Goal: Task Accomplishment & Management: Manage account settings

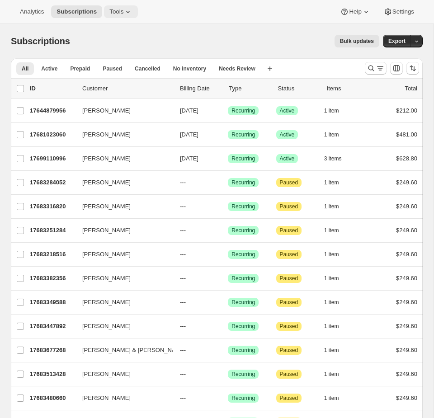
click at [127, 14] on icon at bounding box center [127, 11] width 9 height 9
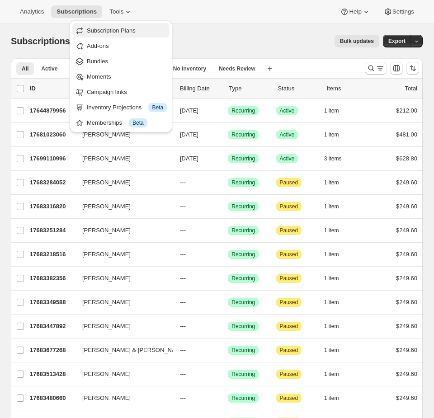
click at [115, 35] on button "Subscription Plans" at bounding box center [120, 30] width 97 height 14
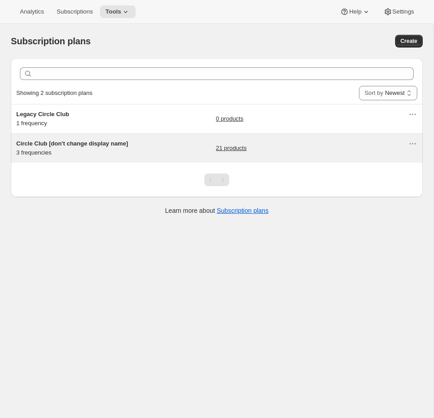
click at [124, 148] on h5 "Circle Club [don't change display name]" at bounding box center [72, 143] width 113 height 9
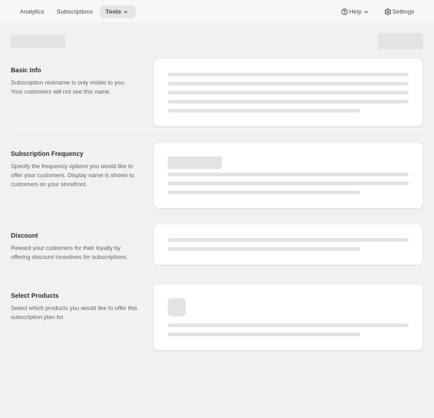
select select "WEEK"
select select "MONTH"
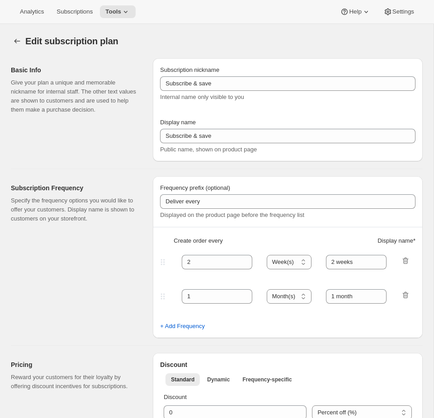
type input "Circle Club [don't change display name]"
type input "Fox Creek Circle Club"
type input "3"
select select "MONTH"
type input "3 months"
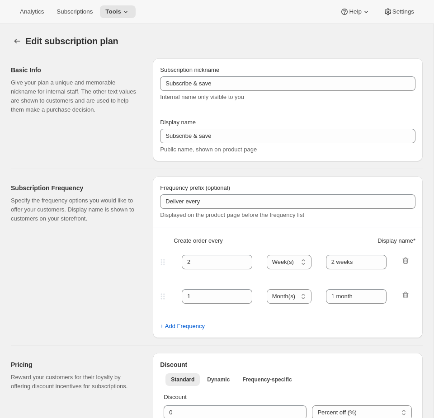
type input "4"
type input "4 months"
checkbox input "true"
select select "MONTH"
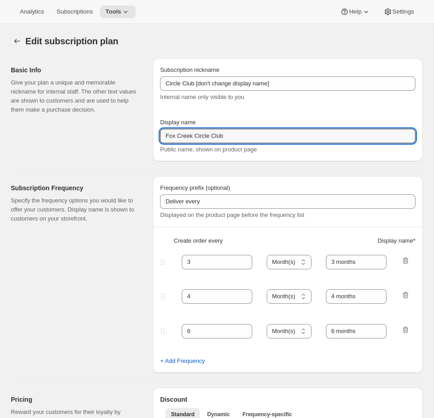
drag, startPoint x: 271, startPoint y: 137, endPoint x: 70, endPoint y: 131, distance: 201.1
click at [70, 131] on div "Basic Info Give your plan a unique and memorable nickname for internal staff. T…" at bounding box center [213, 106] width 419 height 110
click at [126, 9] on icon at bounding box center [125, 11] width 9 height 9
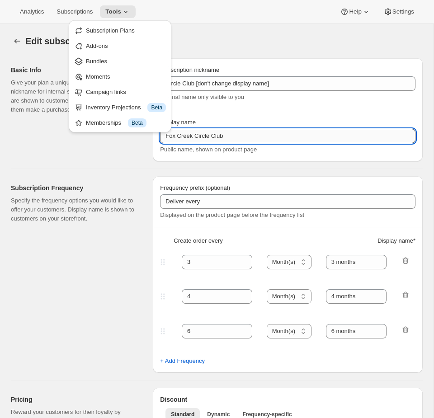
click at [278, 135] on input "Fox Creek Circle Club" at bounding box center [287, 136] width 255 height 14
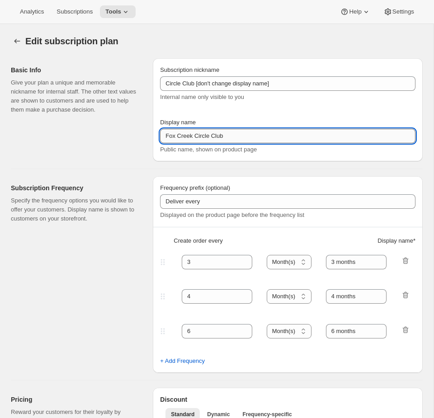
click at [278, 135] on input "Fox Creek Circle Club" at bounding box center [287, 136] width 255 height 14
click at [126, 13] on icon at bounding box center [125, 11] width 9 height 9
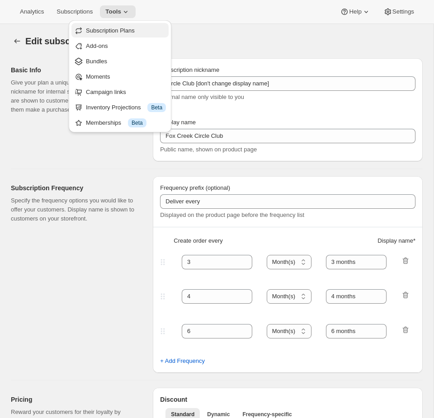
click at [110, 33] on span "Subscription Plans" at bounding box center [110, 30] width 49 height 7
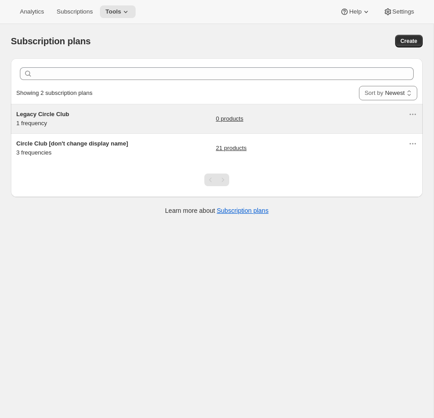
click at [119, 126] on div "Legacy Circle Club 1 frequency" at bounding box center [72, 119] width 113 height 18
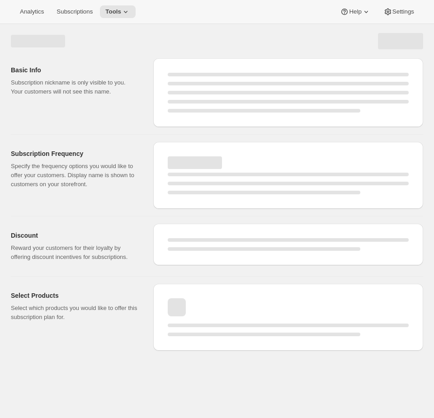
select select "WEEK"
select select "MONTH"
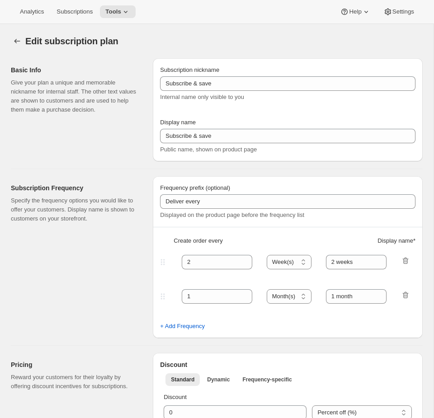
type input "Legacy Circle Club"
type input "Join the Legacy Club"
type input "1"
select select "YEAR"
type input "1 year"
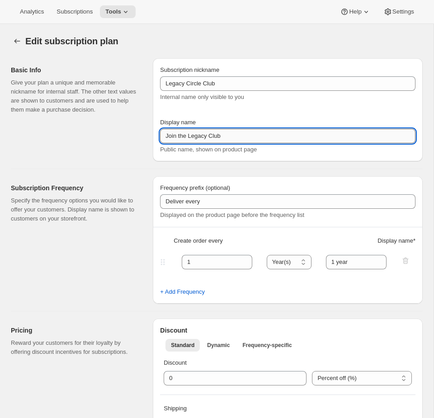
click at [260, 136] on input "Join the Legacy Club" at bounding box center [287, 136] width 255 height 14
click at [269, 72] on div "Subscription nickname" at bounding box center [287, 69] width 255 height 9
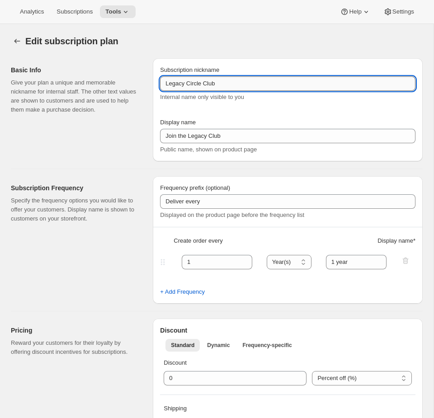
click at [266, 83] on input "Legacy Circle Club" at bounding box center [287, 83] width 255 height 14
type input "Legacy Circle Club [don't change display name]"
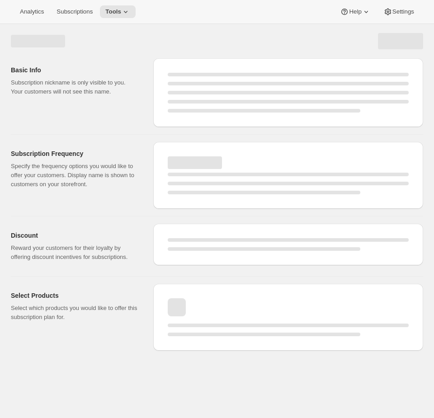
select select "YEAR"
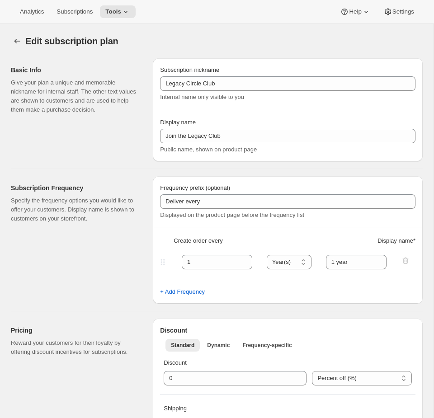
type input "Legacy Circle Club [don't change display name]"
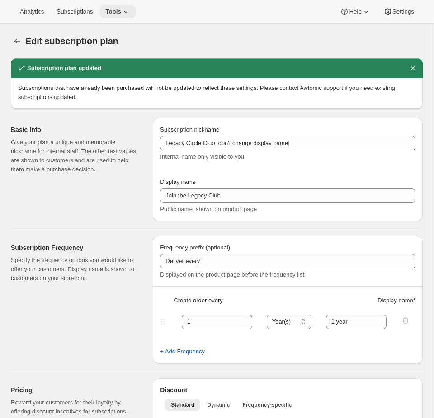
click at [119, 13] on span "Tools" at bounding box center [113, 11] width 16 height 7
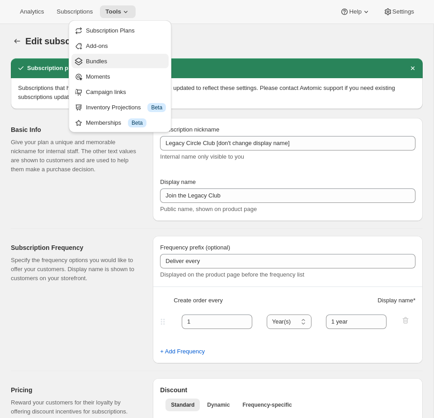
click at [108, 61] on span "Bundles" at bounding box center [126, 61] width 80 height 9
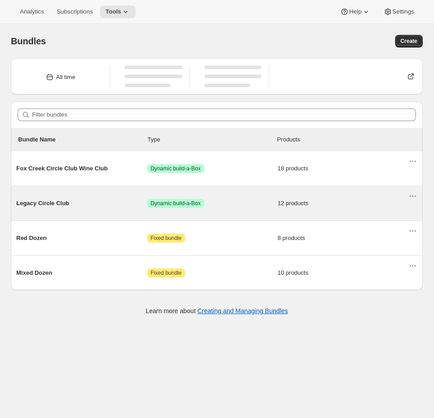
click at [225, 200] on div "Legacy Circle Club Success Dynamic build-a-Box 12 products" at bounding box center [212, 203] width 392 height 23
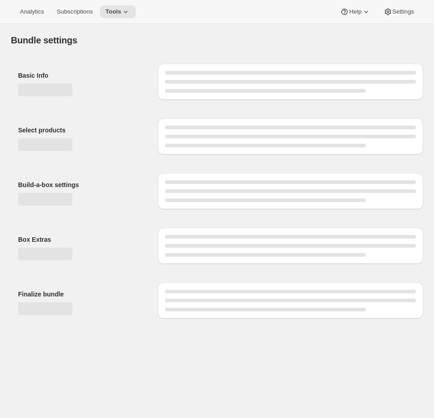
type input "Legacy Circle Club"
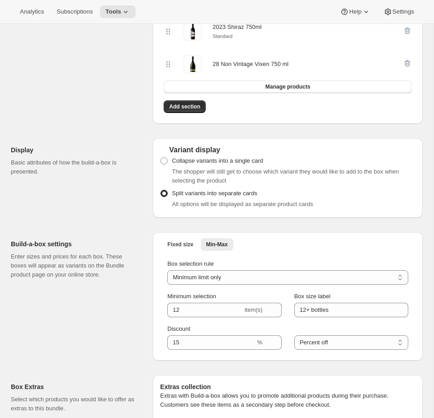
scroll to position [924, 0]
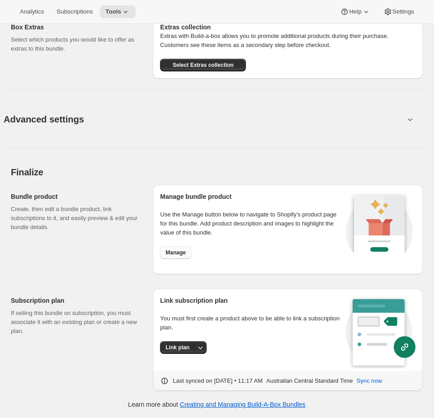
click at [178, 258] on button "Manage" at bounding box center [175, 252] width 31 height 13
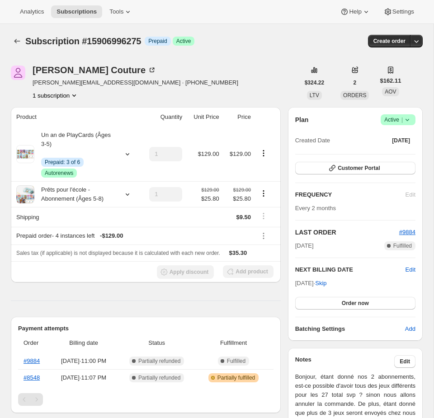
click at [217, 54] on div "Subscription #15906996275. This page is ready Subscription #15906996275 Info Pr…" at bounding box center [216, 41] width 411 height 34
click at [112, 37] on span "Subscription #15906996275" at bounding box center [83, 41] width 116 height 10
copy span "15906996275"
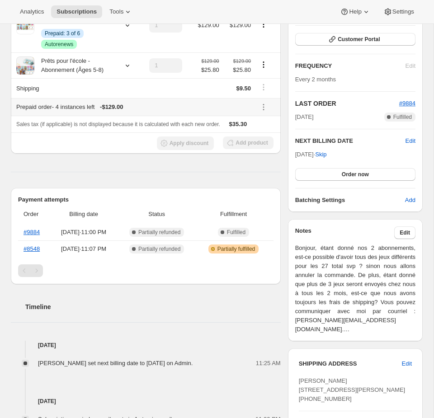
scroll to position [79, 0]
